Goal: Task Accomplishment & Management: Use online tool/utility

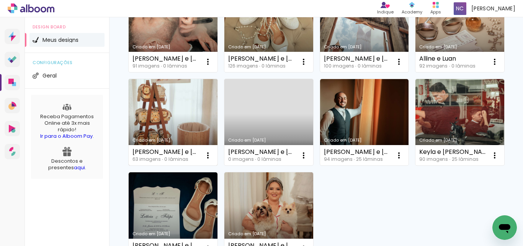
scroll to position [99, 0]
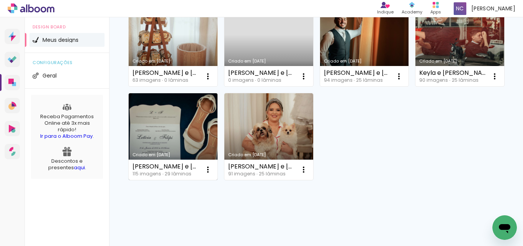
scroll to position [153, 0]
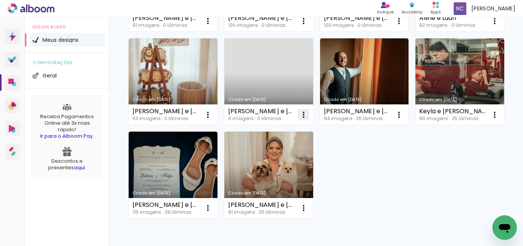
click at [308, 116] on iron-icon at bounding box center [303, 114] width 9 height 9
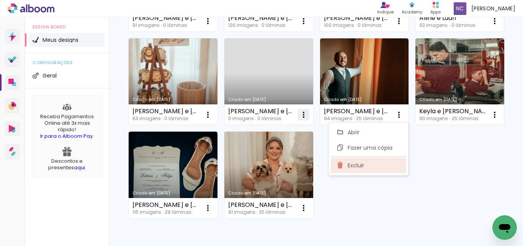
click at [346, 159] on paper-item "Excluir" at bounding box center [368, 164] width 75 height 15
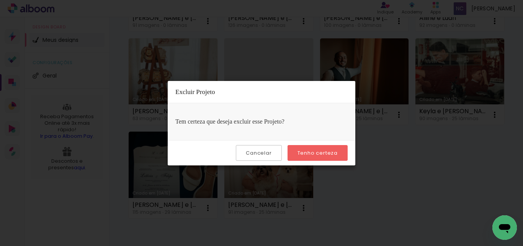
click at [0, 0] on slot "Tenho certeza" at bounding box center [0, 0] width 0 height 0
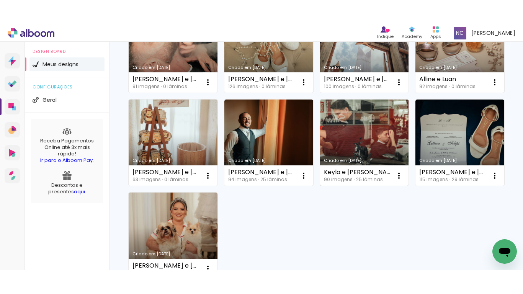
scroll to position [77, 0]
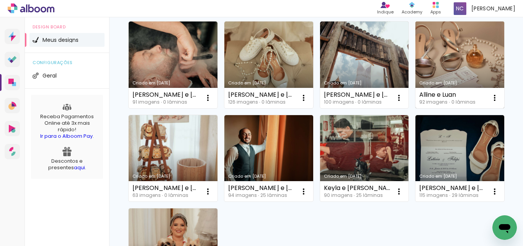
click at [416, 108] on link "Criado em [DATE]" at bounding box center [460, 64] width 89 height 87
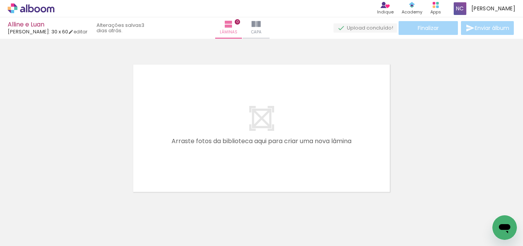
click at [435, 106] on div at bounding box center [261, 118] width 523 height 154
drag, startPoint x: 503, startPoint y: 0, endPoint x: 32, endPoint y: 109, distance: 483.6
click at [32, 109] on div at bounding box center [261, 118] width 523 height 154
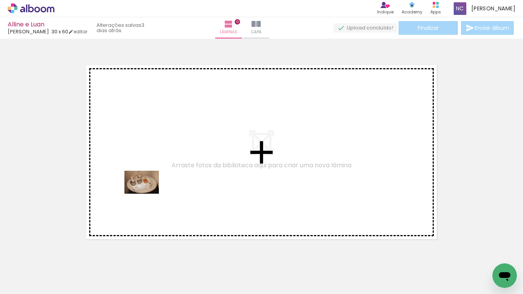
drag, startPoint x: 77, startPoint y: 267, endPoint x: 147, endPoint y: 194, distance: 101.6
click at [147, 194] on quentale-workspace at bounding box center [261, 147] width 523 height 294
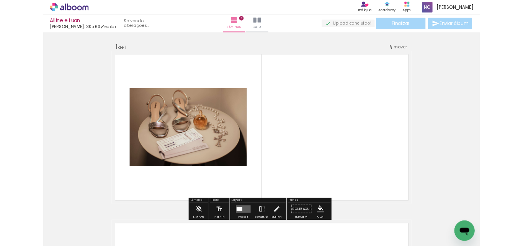
scroll to position [10, 0]
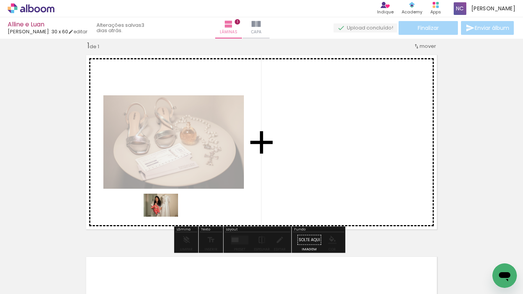
drag, startPoint x: 119, startPoint y: 270, endPoint x: 167, endPoint y: 217, distance: 71.6
click at [167, 217] on quentale-workspace at bounding box center [261, 147] width 523 height 294
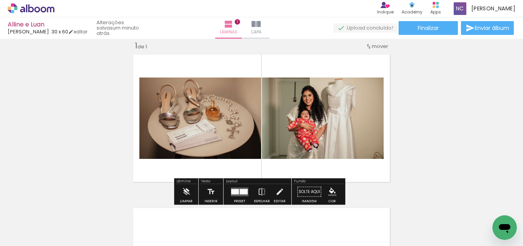
click at [26, 223] on input "Todas as fotos" at bounding box center [21, 222] width 29 height 7
click at [0, 0] on slot "Não utilizadas" at bounding box center [0, 0] width 0 height 0
type input "Não utilizadas"
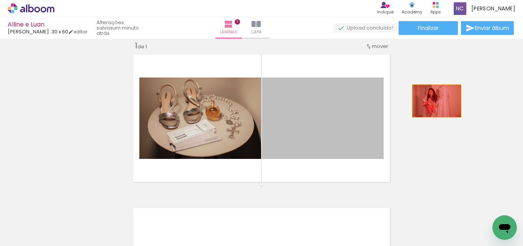
drag, startPoint x: 419, startPoint y: 103, endPoint x: 446, endPoint y: 100, distance: 26.6
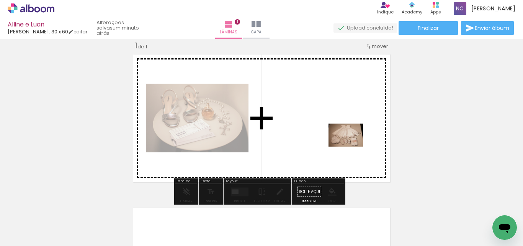
drag, startPoint x: 373, startPoint y: 200, endPoint x: 351, endPoint y: 144, distance: 60.3
click at [351, 144] on quentale-workspace at bounding box center [261, 123] width 523 height 246
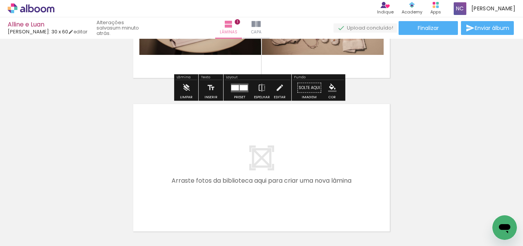
scroll to position [125, 0]
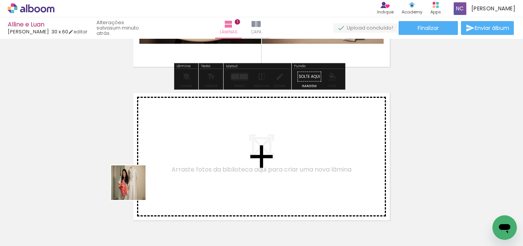
drag, startPoint x: 67, startPoint y: 230, endPoint x: 175, endPoint y: 171, distance: 123.3
click at [175, 171] on quentale-workspace at bounding box center [261, 123] width 523 height 246
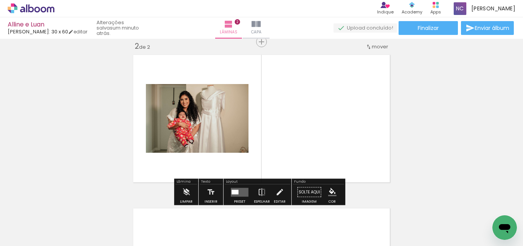
scroll to position [163, 0]
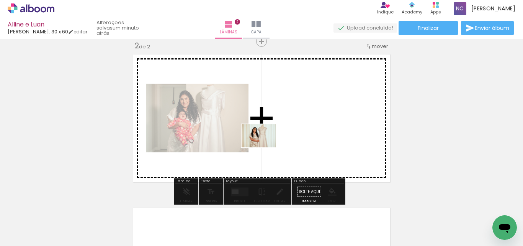
drag, startPoint x: 129, startPoint y: 225, endPoint x: 267, endPoint y: 146, distance: 159.4
click at [267, 146] on quentale-workspace at bounding box center [261, 123] width 523 height 246
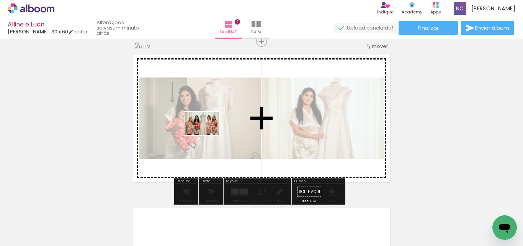
drag, startPoint x: 177, startPoint y: 200, endPoint x: 208, endPoint y: 135, distance: 72.1
click at [208, 135] on quentale-workspace at bounding box center [261, 123] width 523 height 246
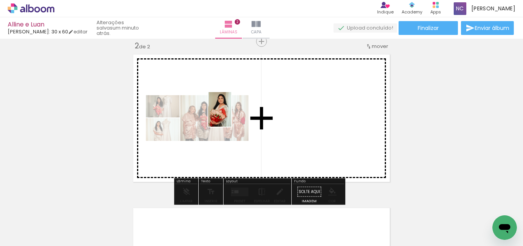
drag, startPoint x: 205, startPoint y: 224, endPoint x: 231, endPoint y: 115, distance: 112.4
click at [231, 115] on quentale-workspace at bounding box center [261, 123] width 523 height 246
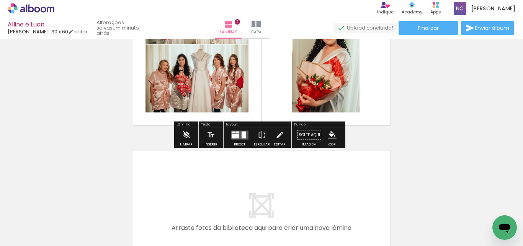
scroll to position [316, 0]
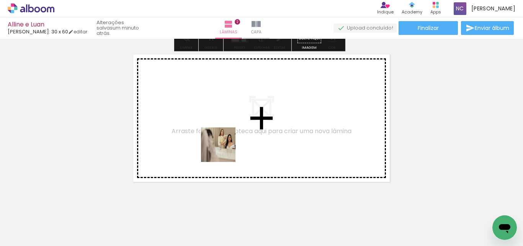
drag, startPoint x: 216, startPoint y: 203, endPoint x: 225, endPoint y: 208, distance: 9.9
click at [224, 146] on quentale-workspace at bounding box center [261, 123] width 523 height 246
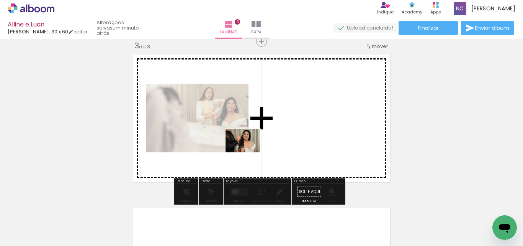
drag, startPoint x: 194, startPoint y: 226, endPoint x: 250, endPoint y: 150, distance: 94.3
click at [250, 150] on quentale-workspace at bounding box center [261, 123] width 523 height 246
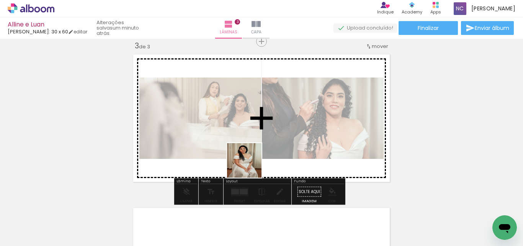
drag, startPoint x: 210, startPoint y: 215, endPoint x: 255, endPoint y: 156, distance: 74.4
click at [255, 156] on quentale-workspace at bounding box center [261, 123] width 523 height 246
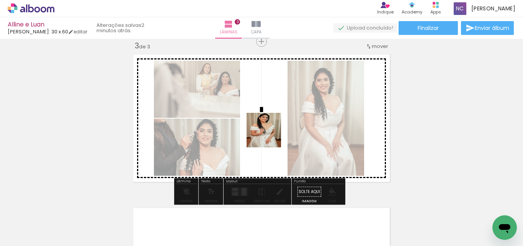
drag, startPoint x: 244, startPoint y: 164, endPoint x: 269, endPoint y: 166, distance: 25.0
click at [272, 134] on quentale-workspace at bounding box center [261, 123] width 523 height 246
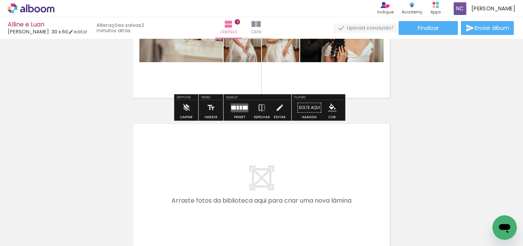
scroll to position [470, 0]
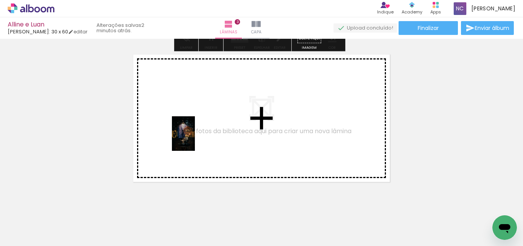
drag, startPoint x: 102, startPoint y: 195, endPoint x: 195, endPoint y: 139, distance: 108.5
click at [195, 139] on quentale-workspace at bounding box center [261, 123] width 523 height 246
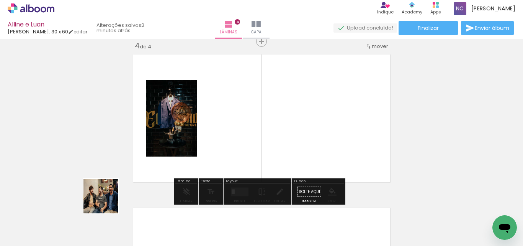
drag, startPoint x: 90, startPoint y: 213, endPoint x: 69, endPoint y: 211, distance: 21.2
click at [178, 165] on quentale-workspace at bounding box center [261, 123] width 523 height 246
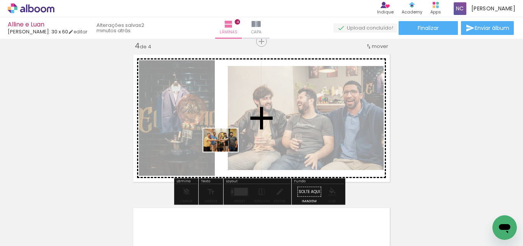
drag, startPoint x: 86, startPoint y: 218, endPoint x: 226, endPoint y: 151, distance: 155.4
click at [226, 151] on quentale-workspace at bounding box center [261, 123] width 523 height 246
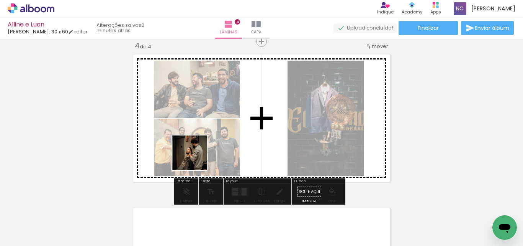
drag, startPoint x: 172, startPoint y: 171, endPoint x: 229, endPoint y: 140, distance: 65.3
click at [229, 140] on quentale-workspace at bounding box center [261, 123] width 523 height 246
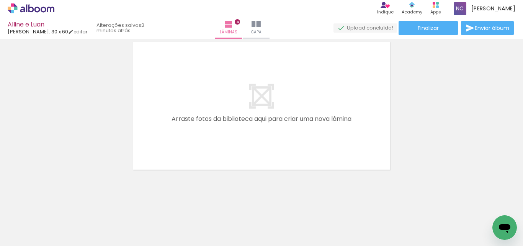
scroll to position [637, 0]
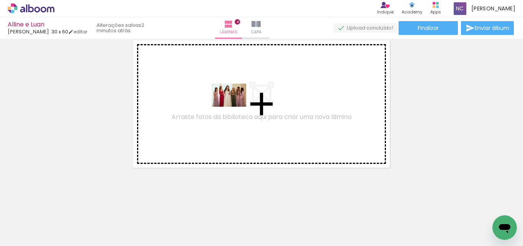
drag, startPoint x: 85, startPoint y: 216, endPoint x: 235, endPoint y: 106, distance: 185.9
click at [235, 106] on quentale-workspace at bounding box center [261, 123] width 523 height 246
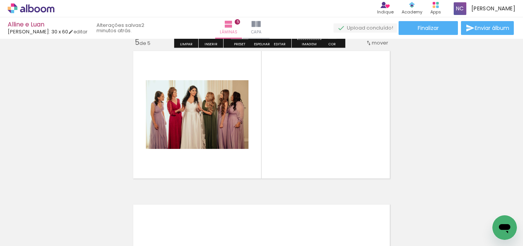
scroll to position [623, 0]
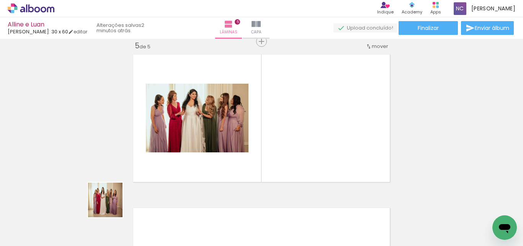
drag, startPoint x: 85, startPoint y: 218, endPoint x: 328, endPoint y: 141, distance: 254.9
click at [328, 141] on quentale-workspace at bounding box center [261, 123] width 523 height 246
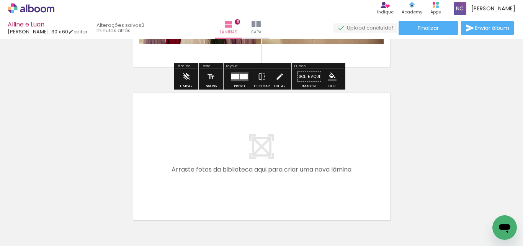
scroll to position [790, 0]
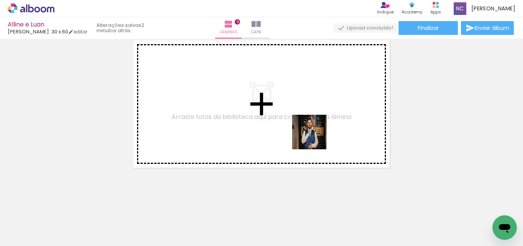
drag, startPoint x: 322, startPoint y: 159, endPoint x: 309, endPoint y: 121, distance: 39.2
click at [309, 121] on quentale-workspace at bounding box center [261, 123] width 523 height 246
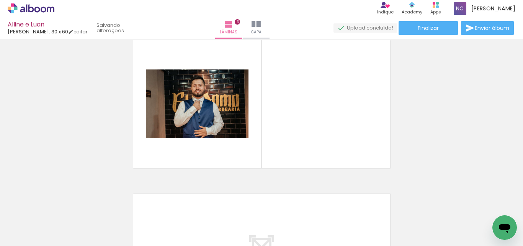
scroll to position [776, 0]
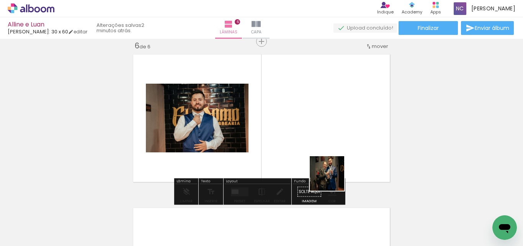
drag, startPoint x: 332, startPoint y: 224, endPoint x: 338, endPoint y: 184, distance: 41.0
click at [332, 149] on quentale-workspace at bounding box center [261, 123] width 523 height 246
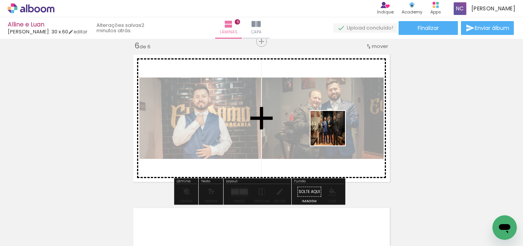
drag, startPoint x: 338, startPoint y: 215, endPoint x: 334, endPoint y: 134, distance: 81.0
click at [334, 134] on quentale-workspace at bounding box center [261, 123] width 523 height 246
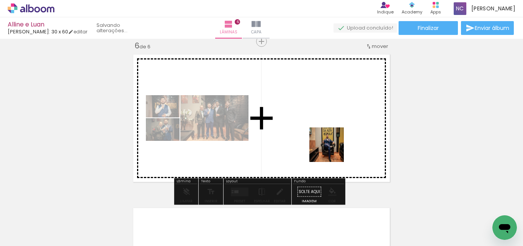
drag, startPoint x: 332, startPoint y: 222, endPoint x: 332, endPoint y: 130, distance: 91.9
click at [332, 130] on quentale-workspace at bounding box center [261, 123] width 523 height 246
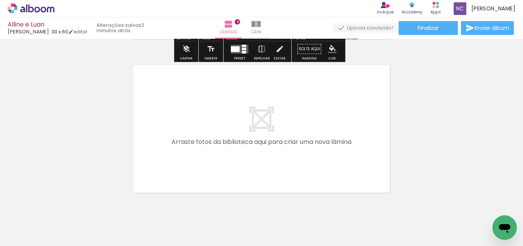
scroll to position [905, 0]
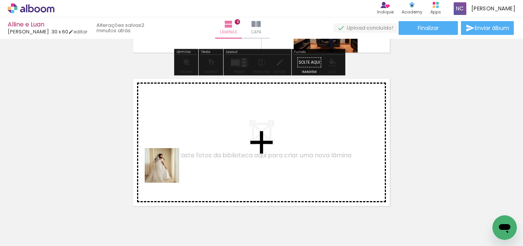
drag, startPoint x: 82, startPoint y: 214, endPoint x: 168, endPoint y: 171, distance: 96.3
click at [168, 171] on quentale-workspace at bounding box center [261, 123] width 523 height 246
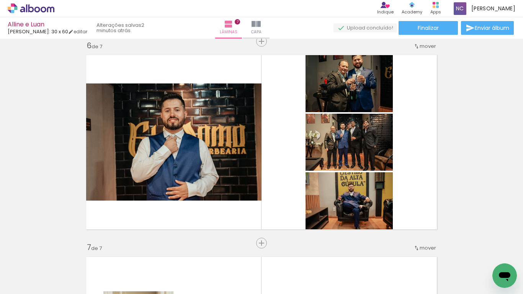
scroll to position [1159, 0]
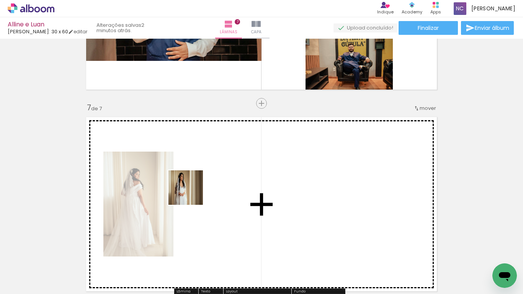
drag, startPoint x: 71, startPoint y: 270, endPoint x: 126, endPoint y: 227, distance: 70.2
click at [192, 193] on quentale-workspace at bounding box center [261, 147] width 523 height 294
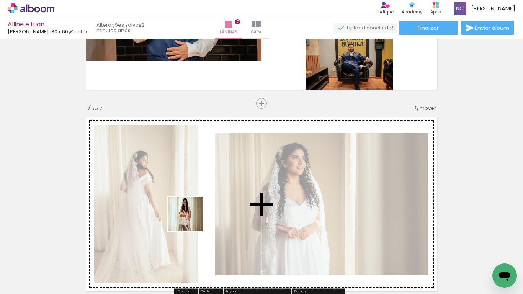
drag, startPoint x: 103, startPoint y: 254, endPoint x: 208, endPoint y: 215, distance: 112.1
click at [208, 215] on quentale-workspace at bounding box center [261, 147] width 523 height 294
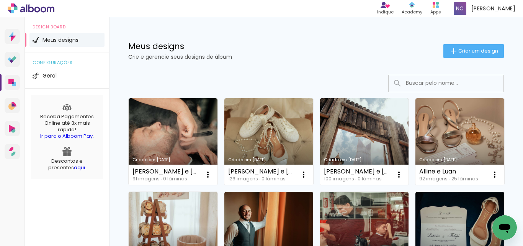
click at [43, 11] on icon at bounding box center [31, 8] width 47 height 10
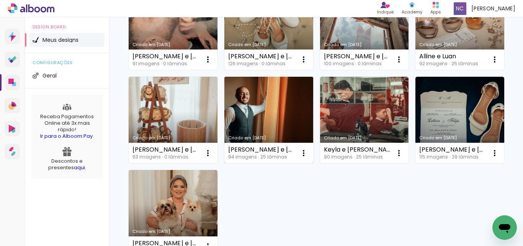
scroll to position [77, 0]
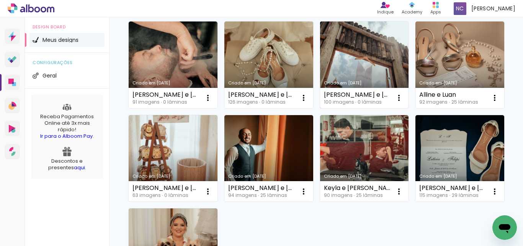
click at [336, 65] on link "Criado em [DATE]" at bounding box center [364, 64] width 89 height 87
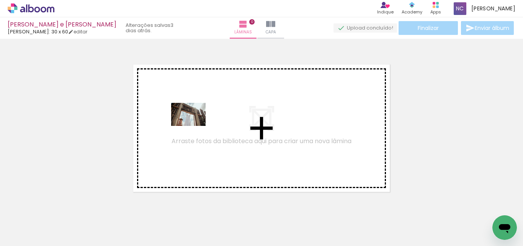
drag, startPoint x: 74, startPoint y: 216, endPoint x: 194, endPoint y: 126, distance: 151.0
click at [194, 126] on quentale-workspace at bounding box center [261, 123] width 523 height 246
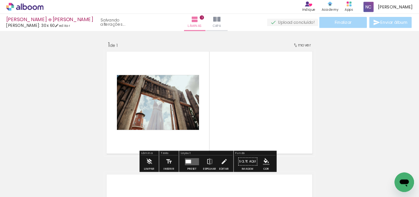
scroll to position [10, 0]
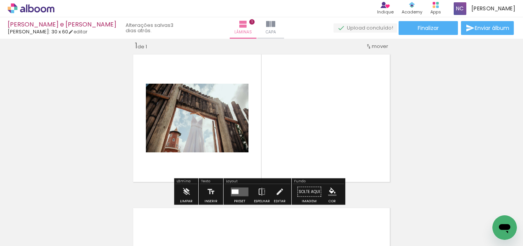
click at [31, 223] on input "Todas as fotos" at bounding box center [21, 222] width 29 height 7
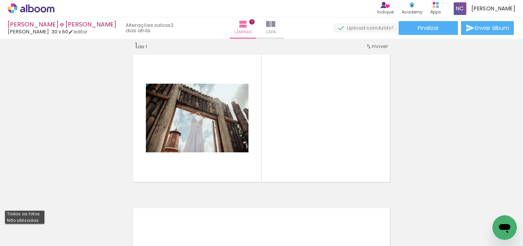
click at [0, 0] on slot "Não utilizadas" at bounding box center [0, 0] width 0 height 0
type input "Não utilizadas"
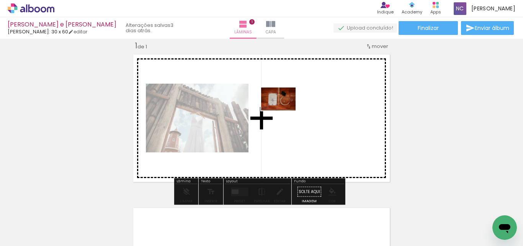
drag, startPoint x: 104, startPoint y: 188, endPoint x: 284, endPoint y: 110, distance: 196.5
click at [284, 110] on quentale-workspace at bounding box center [261, 123] width 523 height 246
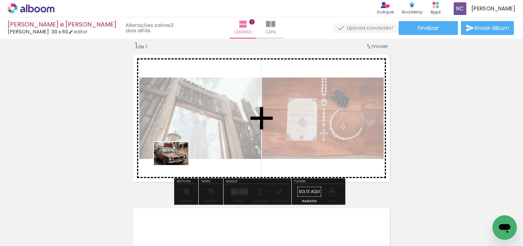
drag, startPoint x: 73, startPoint y: 224, endPoint x: 177, endPoint y: 165, distance: 119.6
click at [177, 165] on quentale-workspace at bounding box center [261, 123] width 523 height 246
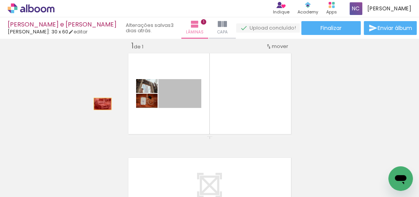
drag, startPoint x: 193, startPoint y: 97, endPoint x: 80, endPoint y: 104, distance: 113.6
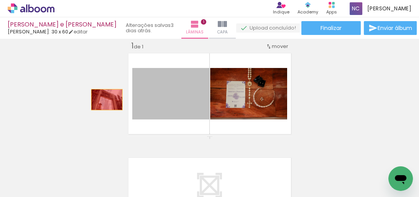
drag, startPoint x: 158, startPoint y: 99, endPoint x: 112, endPoint y: 97, distance: 46.4
click at [98, 99] on div "Inserir lâmina 1 de 1" at bounding box center [209, 135] width 419 height 209
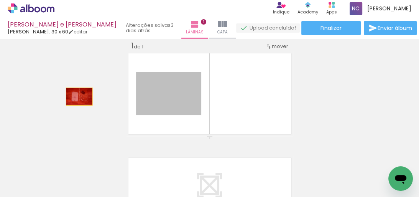
drag, startPoint x: 172, startPoint y: 98, endPoint x: 77, endPoint y: 96, distance: 95.0
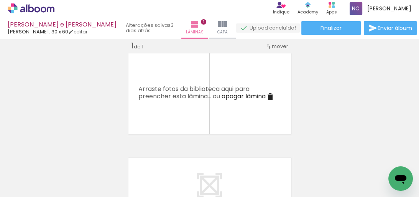
click at [244, 97] on span "apagar lâmina" at bounding box center [243, 96] width 44 height 9
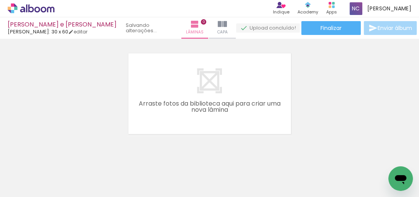
scroll to position [0, 0]
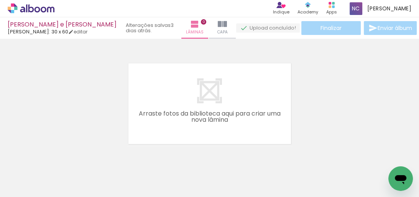
click at [32, 8] on icon at bounding box center [31, 8] width 6 height 8
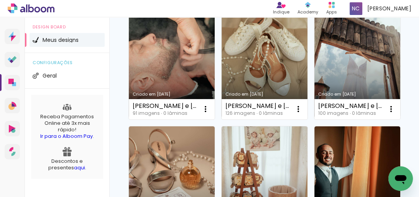
scroll to position [92, 0]
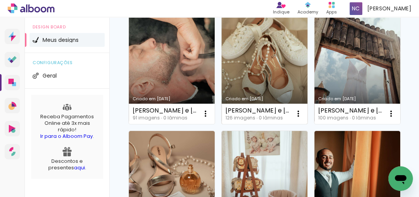
click at [254, 67] on link "Criado em [DATE]" at bounding box center [264, 65] width 86 height 118
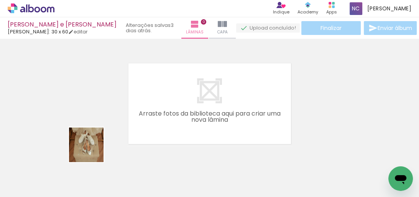
drag, startPoint x: 80, startPoint y: 167, endPoint x: 159, endPoint y: 104, distance: 101.1
click at [159, 104] on quentale-workspace at bounding box center [209, 98] width 419 height 197
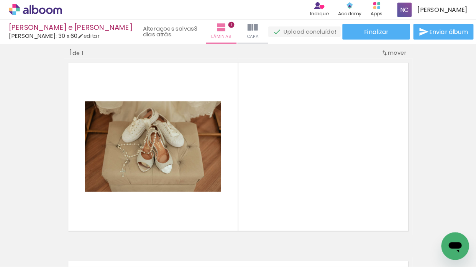
scroll to position [10, 0]
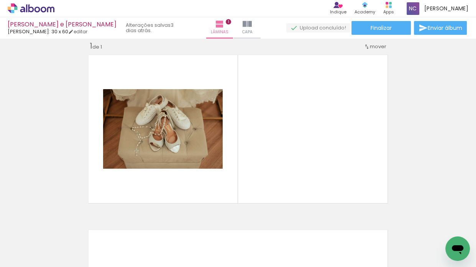
click at [31, 196] on input "Todas as fotos" at bounding box center [21, 244] width 29 height 7
click at [0, 0] on slot "Não utilizadas" at bounding box center [0, 0] width 0 height 0
type input "Não utilizadas"
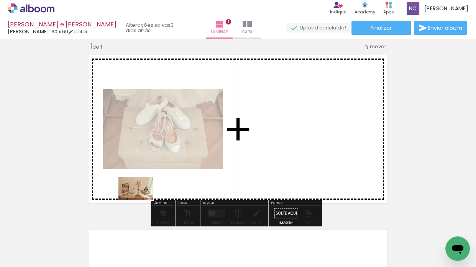
drag, startPoint x: 80, startPoint y: 242, endPoint x: 141, endPoint y: 200, distance: 74.1
click at [141, 196] on quentale-workspace at bounding box center [238, 133] width 476 height 267
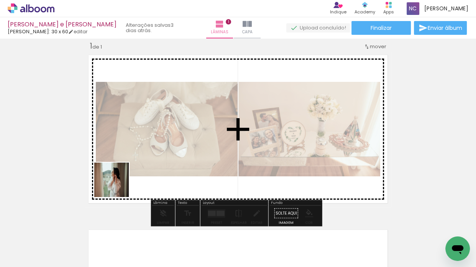
drag, startPoint x: 81, startPoint y: 243, endPoint x: 118, endPoint y: 185, distance: 68.5
click at [118, 185] on quentale-workspace at bounding box center [238, 133] width 476 height 267
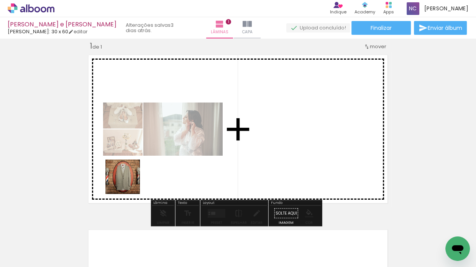
drag, startPoint x: 70, startPoint y: 241, endPoint x: 132, endPoint y: 180, distance: 86.7
click at [132, 180] on quentale-workspace at bounding box center [238, 133] width 476 height 267
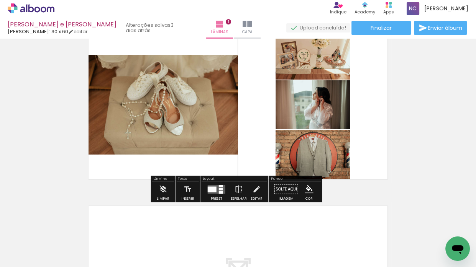
scroll to position [44, 0]
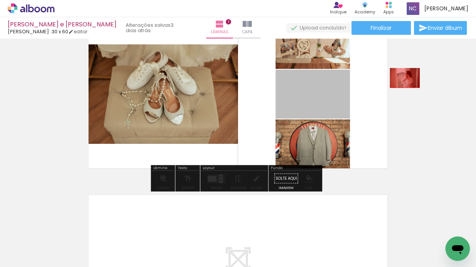
drag, startPoint x: 290, startPoint y: 95, endPoint x: 377, endPoint y: 103, distance: 87.7
click at [402, 77] on div "Inserir lâmina 1 de 1" at bounding box center [238, 172] width 476 height 350
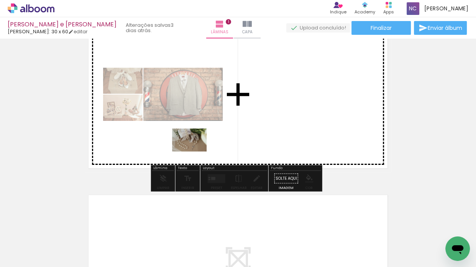
drag, startPoint x: 156, startPoint y: 236, endPoint x: 195, endPoint y: 152, distance: 92.7
click at [195, 152] on quentale-workspace at bounding box center [238, 133] width 476 height 267
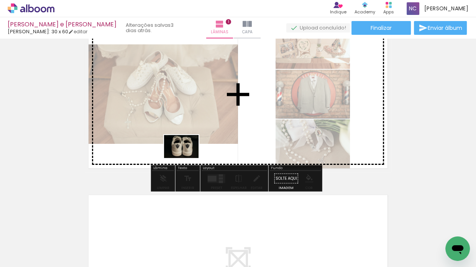
drag, startPoint x: 168, startPoint y: 200, endPoint x: 187, endPoint y: 158, distance: 45.4
click at [187, 158] on quentale-workspace at bounding box center [238, 133] width 476 height 267
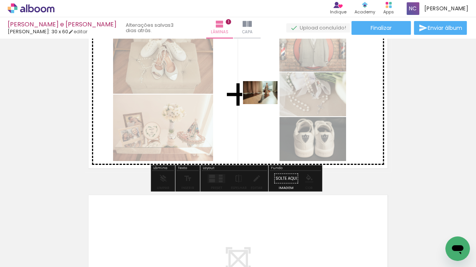
drag, startPoint x: 163, startPoint y: 233, endPoint x: 266, endPoint y: 104, distance: 164.6
click at [266, 104] on quentale-workspace at bounding box center [238, 133] width 476 height 267
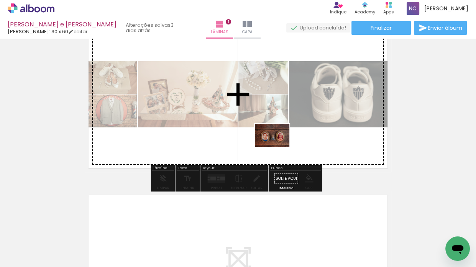
drag, startPoint x: 283, startPoint y: 251, endPoint x: 278, endPoint y: 147, distance: 103.6
click at [278, 147] on quentale-workspace at bounding box center [238, 133] width 476 height 267
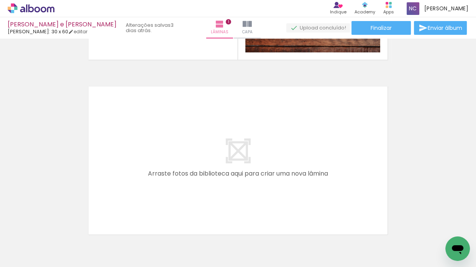
scroll to position [199, 0]
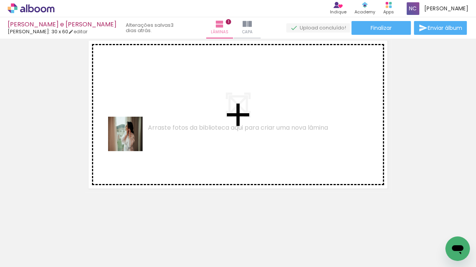
drag, startPoint x: 75, startPoint y: 236, endPoint x: 77, endPoint y: 243, distance: 7.1
click at [135, 135] on quentale-workspace at bounding box center [238, 133] width 476 height 267
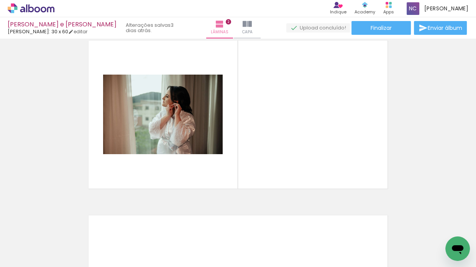
scroll to position [185, 0]
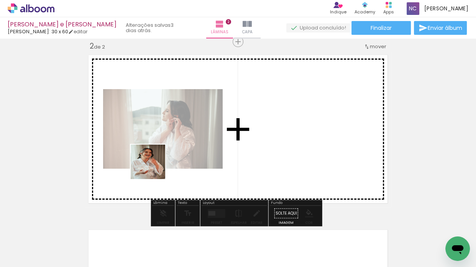
drag, startPoint x: 131, startPoint y: 187, endPoint x: 154, endPoint y: 168, distance: 29.6
click at [154, 168] on quentale-workspace at bounding box center [238, 133] width 476 height 267
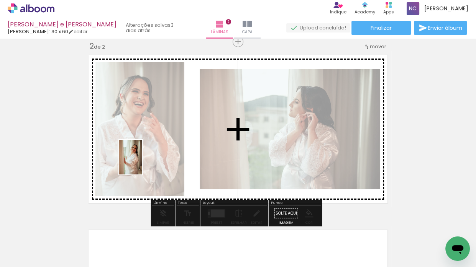
drag, startPoint x: 86, startPoint y: 248, endPoint x: 142, endPoint y: 163, distance: 101.7
click at [142, 163] on quentale-workspace at bounding box center [238, 133] width 476 height 267
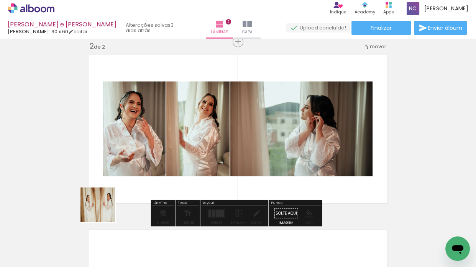
drag, startPoint x: 84, startPoint y: 241, endPoint x: 129, endPoint y: 169, distance: 85.0
click at [137, 157] on quentale-workspace at bounding box center [238, 133] width 476 height 267
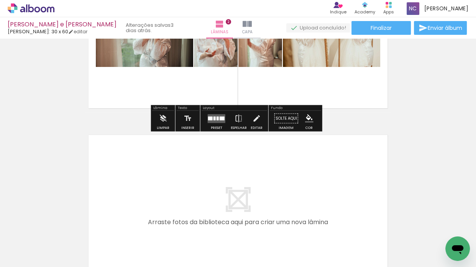
scroll to position [289, 0]
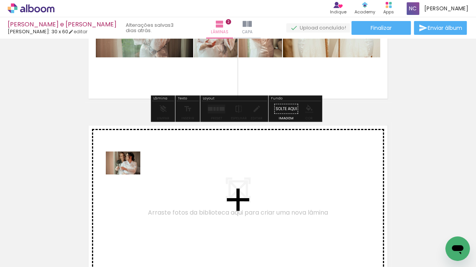
drag, startPoint x: 84, startPoint y: 237, endPoint x: 129, endPoint y: 175, distance: 77.2
click at [129, 175] on quentale-workspace at bounding box center [238, 133] width 476 height 267
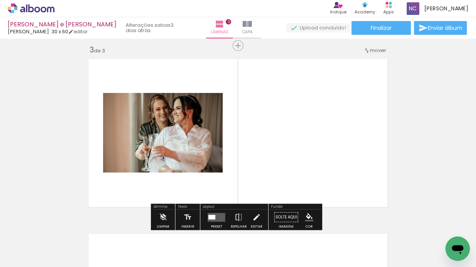
scroll to position [360, 0]
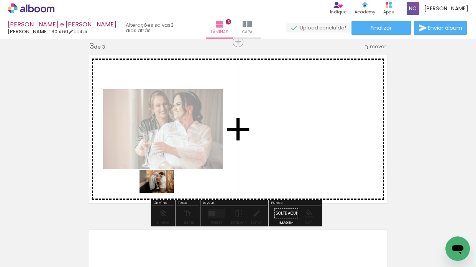
drag, startPoint x: 130, startPoint y: 239, endPoint x: 162, endPoint y: 193, distance: 56.1
click at [162, 193] on quentale-workspace at bounding box center [238, 133] width 476 height 267
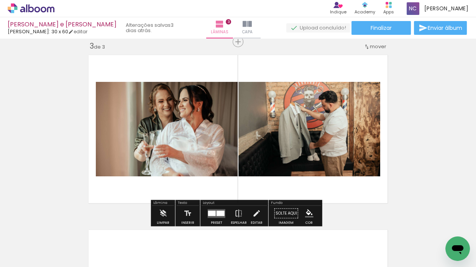
scroll to position [395, 0]
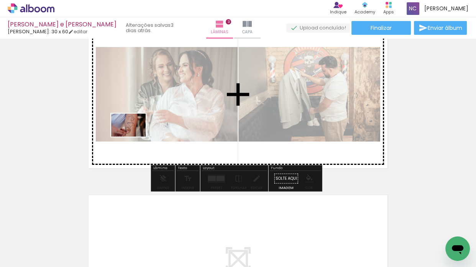
drag, startPoint x: 84, startPoint y: 242, endPoint x: 134, endPoint y: 137, distance: 116.8
click at [134, 137] on quentale-workspace at bounding box center [238, 133] width 476 height 267
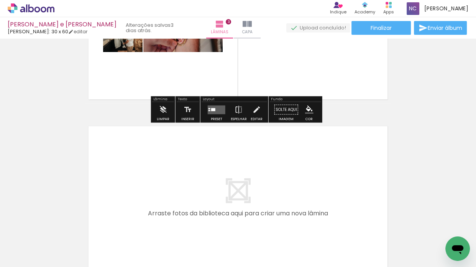
scroll to position [464, 0]
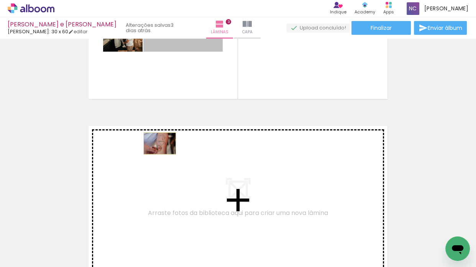
drag, startPoint x: 172, startPoint y: 49, endPoint x: 157, endPoint y: 146, distance: 97.7
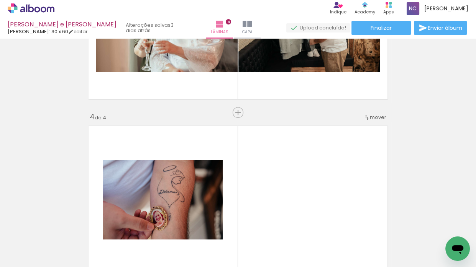
scroll to position [535, 0]
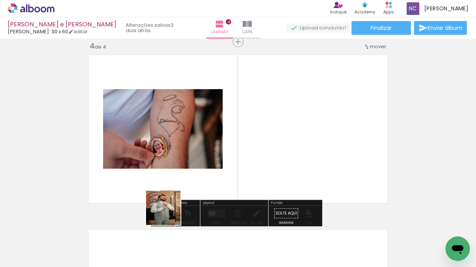
drag, startPoint x: 153, startPoint y: 251, endPoint x: 173, endPoint y: 177, distance: 76.5
click at [173, 177] on quentale-workspace at bounding box center [238, 133] width 476 height 267
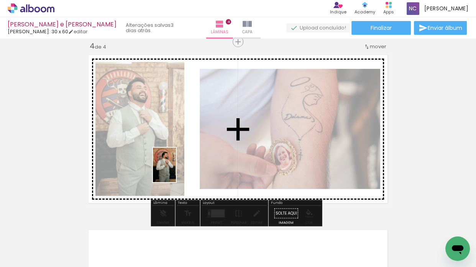
drag, startPoint x: 161, startPoint y: 240, endPoint x: 176, endPoint y: 171, distance: 70.9
click at [176, 171] on quentale-workspace at bounding box center [238, 133] width 476 height 267
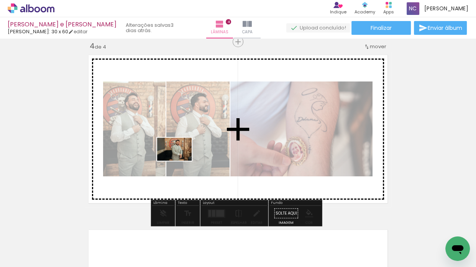
drag, startPoint x: 158, startPoint y: 249, endPoint x: 199, endPoint y: 210, distance: 56.6
click at [181, 157] on quentale-workspace at bounding box center [238, 133] width 476 height 267
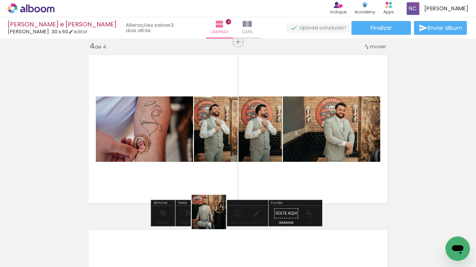
drag, startPoint x: 215, startPoint y: 218, endPoint x: 270, endPoint y: 242, distance: 60.4
click at [215, 155] on quentale-workspace at bounding box center [238, 133] width 476 height 267
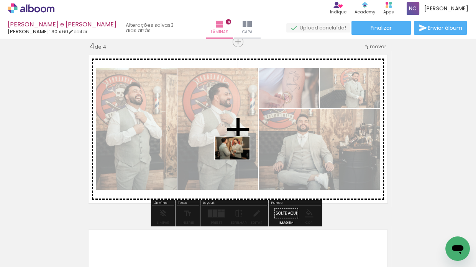
drag, startPoint x: 245, startPoint y: 218, endPoint x: 238, endPoint y: 160, distance: 59.0
click at [238, 160] on quentale-workspace at bounding box center [238, 133] width 476 height 267
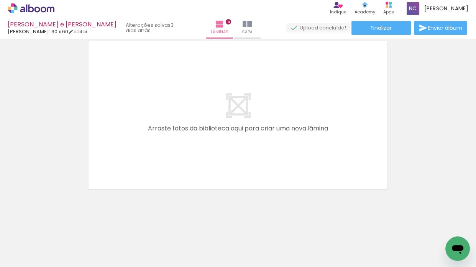
scroll to position [724, 0]
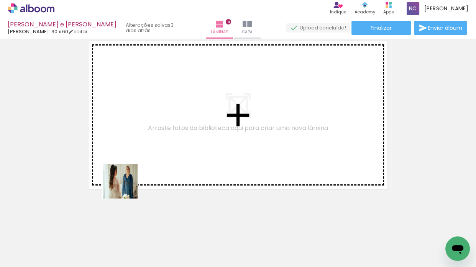
drag, startPoint x: 108, startPoint y: 239, endPoint x: 142, endPoint y: 172, distance: 75.0
click at [142, 136] on quentale-workspace at bounding box center [238, 133] width 476 height 267
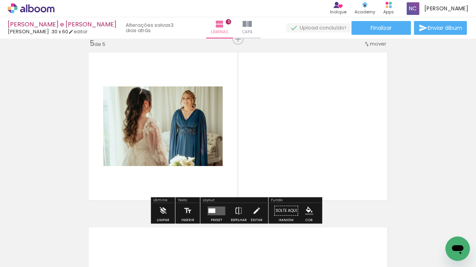
scroll to position [710, 0]
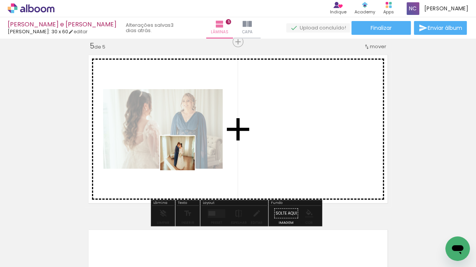
drag, startPoint x: 171, startPoint y: 245, endPoint x: 183, endPoint y: 157, distance: 88.9
click at [183, 157] on quentale-workspace at bounding box center [238, 133] width 476 height 267
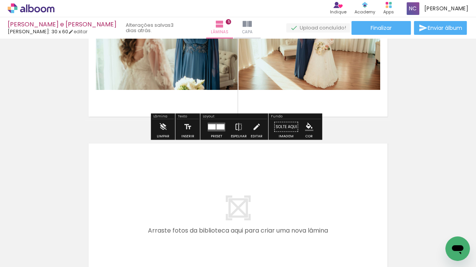
scroll to position [814, 0]
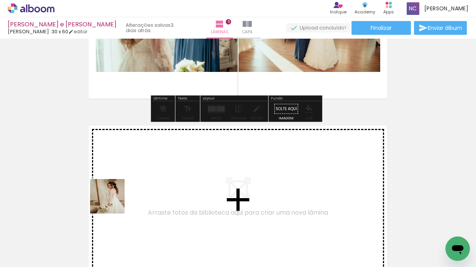
drag, startPoint x: 82, startPoint y: 244, endPoint x: 131, endPoint y: 178, distance: 82.0
click at [131, 178] on quentale-workspace at bounding box center [238, 133] width 476 height 267
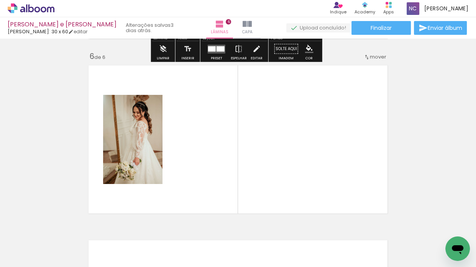
scroll to position [885, 0]
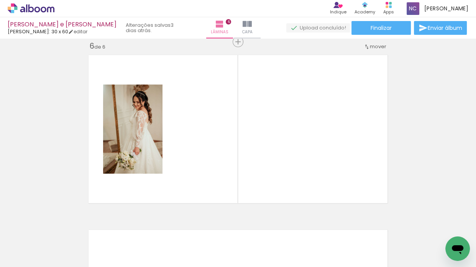
click at [84, 196] on div at bounding box center [77, 241] width 38 height 25
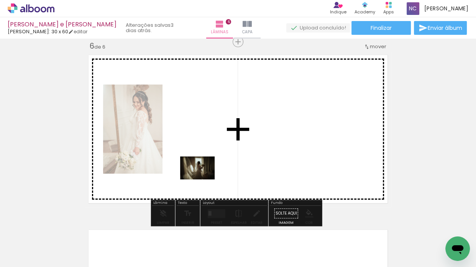
drag, startPoint x: 113, startPoint y: 248, endPoint x: 170, endPoint y: 183, distance: 86.8
click at [206, 177] on quentale-workspace at bounding box center [238, 133] width 476 height 267
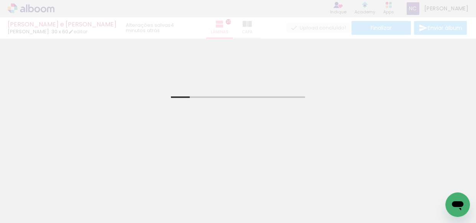
click at [21, 199] on input "Todas as fotos" at bounding box center [21, 200] width 29 height 7
